Goal: Task Accomplishment & Management: Use online tool/utility

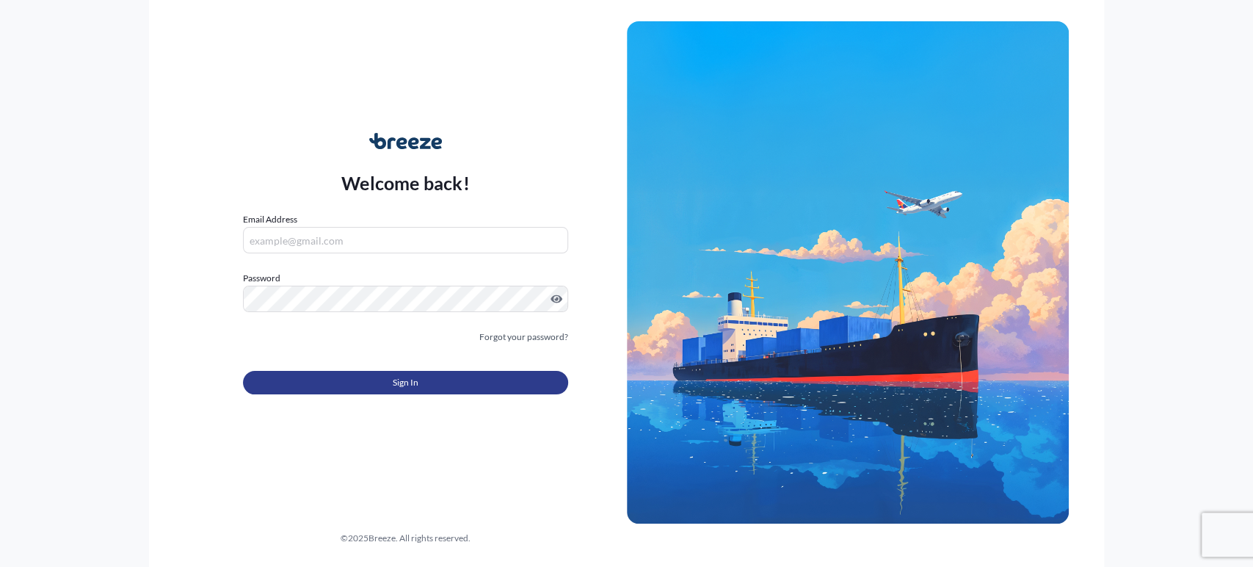
type input "[EMAIL_ADDRESS][DOMAIN_NAME]"
click at [320, 376] on button "Sign In" at bounding box center [405, 382] width 325 height 23
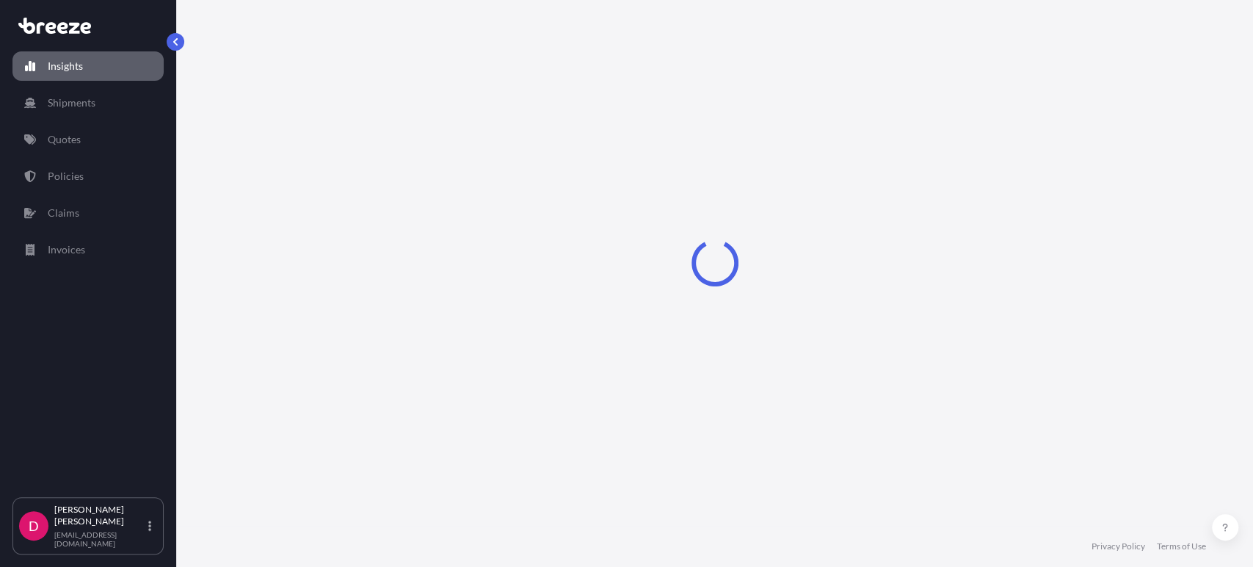
select select "2025"
